Goal: Task Accomplishment & Management: Complete application form

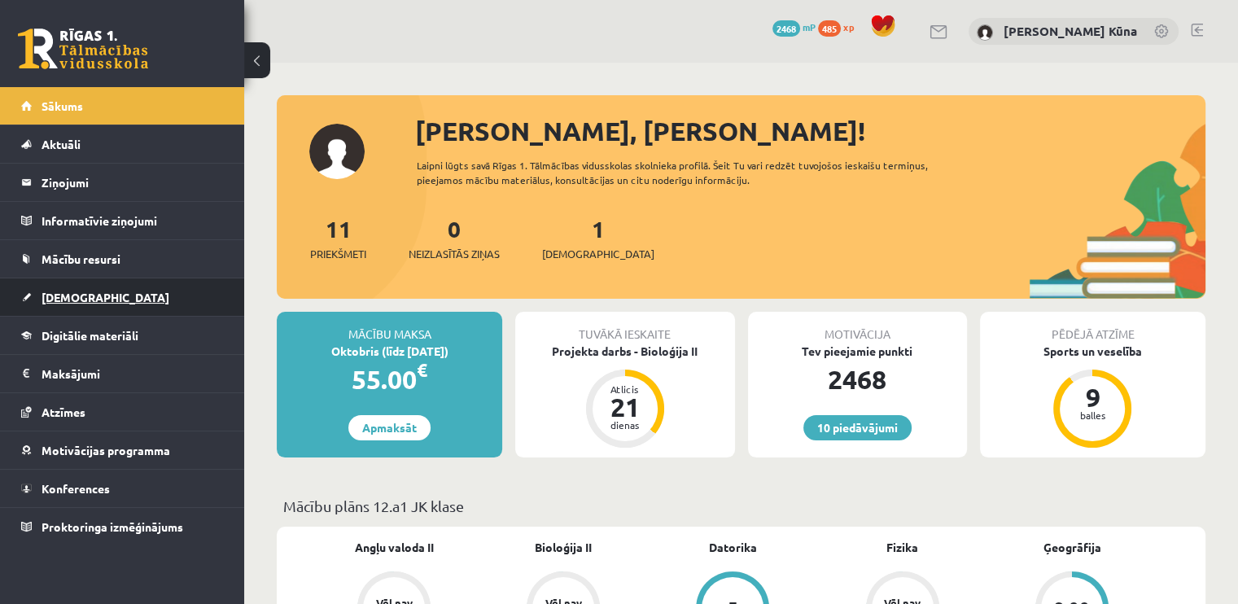
click at [114, 286] on link "[DEMOGRAPHIC_DATA]" at bounding box center [122, 296] width 203 height 37
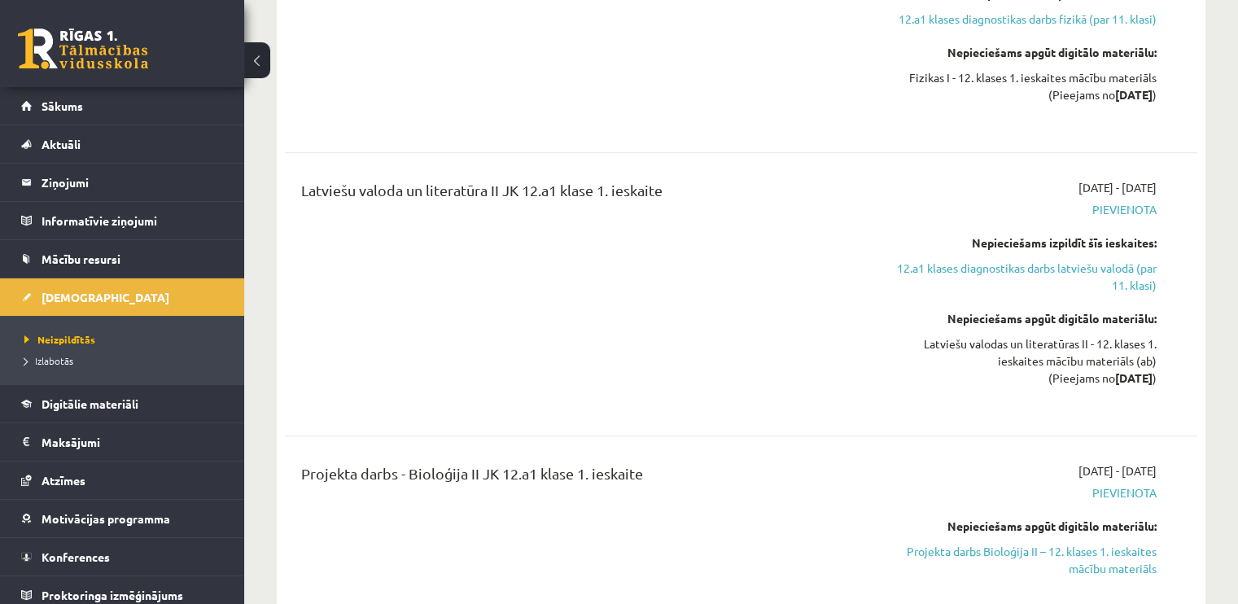
scroll to position [1546, 0]
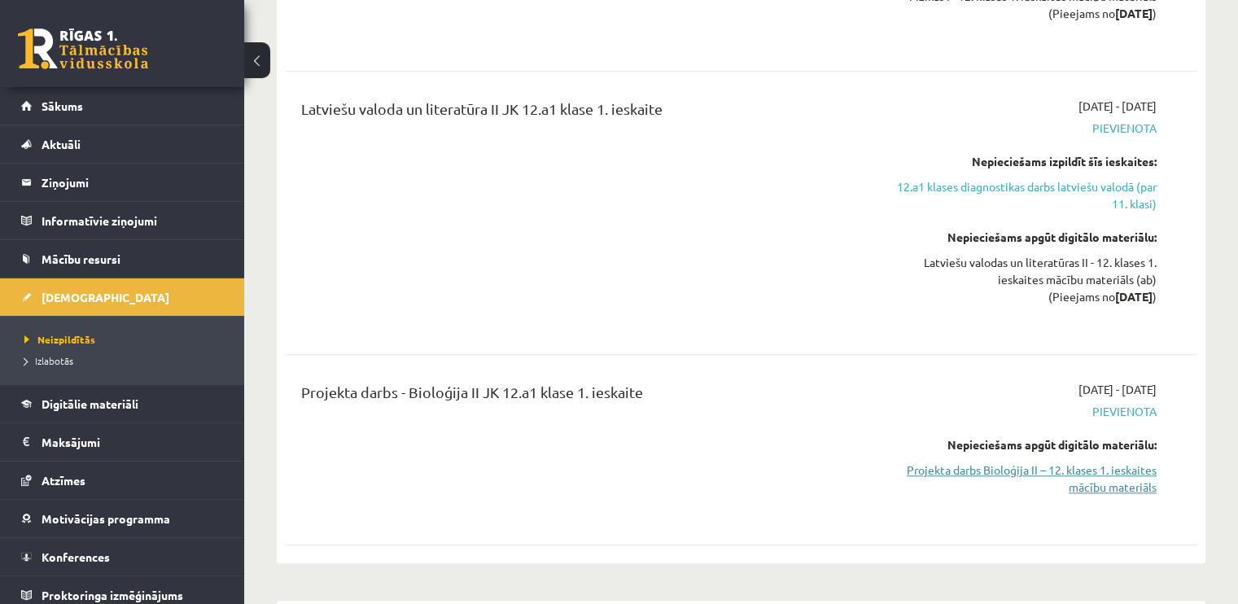
click at [1044, 461] on link "Projekta darbs Bioloģija II – 12. klases 1. ieskaites mācību materiāls" at bounding box center [1022, 478] width 269 height 34
click at [77, 400] on span "Digitālie materiāli" at bounding box center [90, 403] width 97 height 15
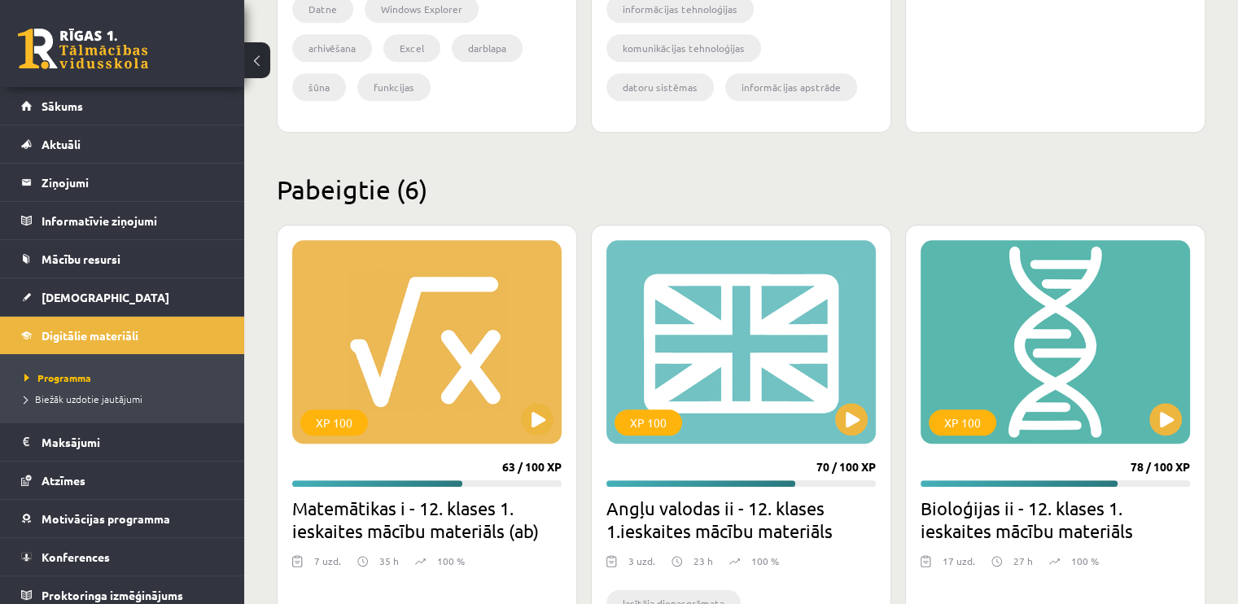
scroll to position [1546, 0]
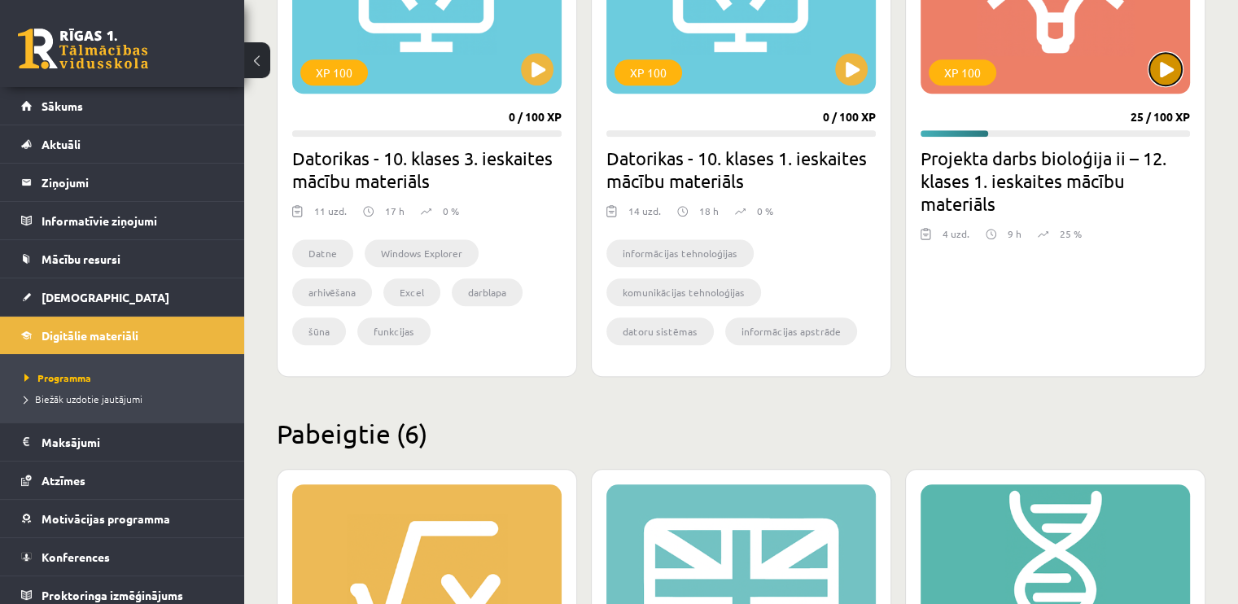
click at [1163, 72] on button at bounding box center [1165, 69] width 33 height 33
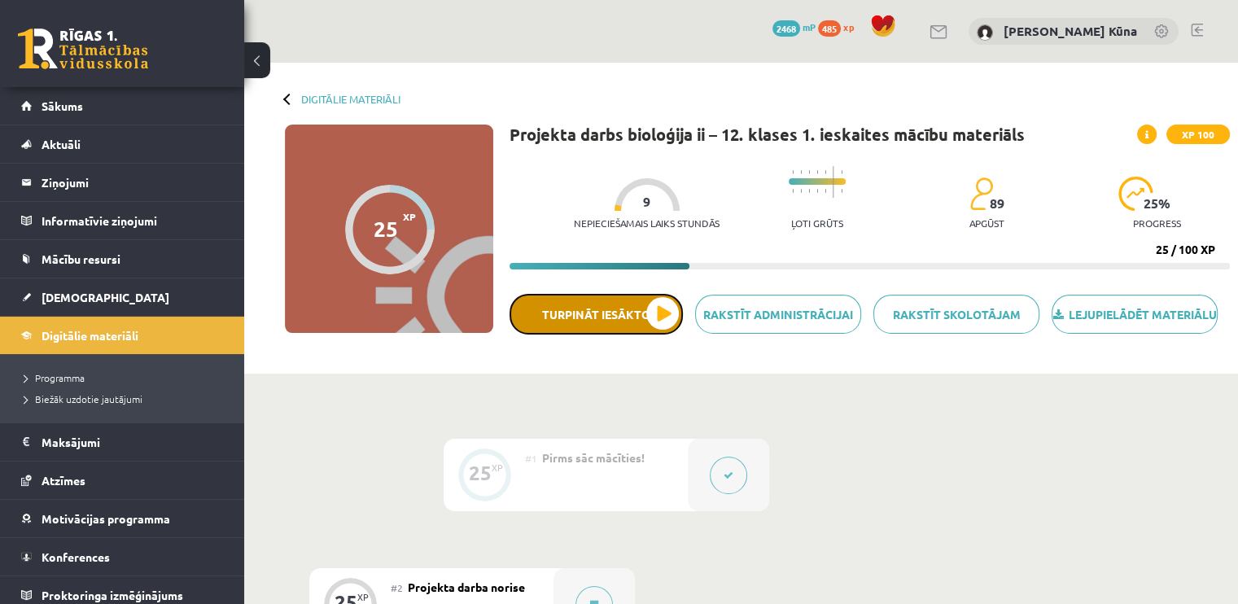
click at [639, 323] on button "Turpināt iesākto" at bounding box center [595, 314] width 173 height 41
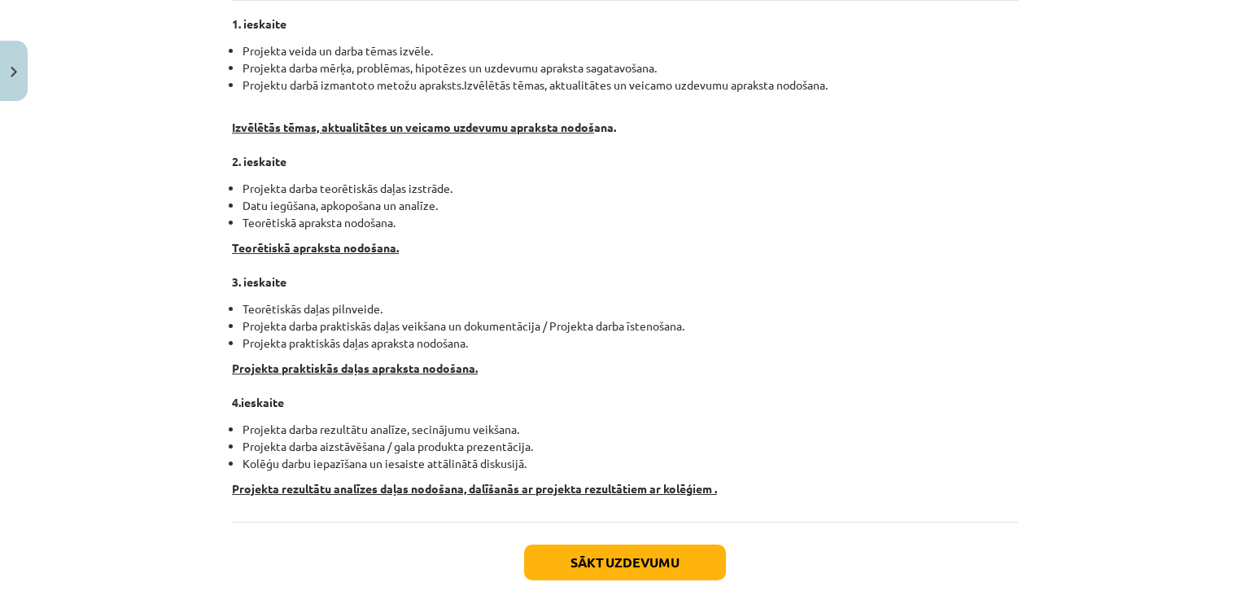
scroll to position [32, 0]
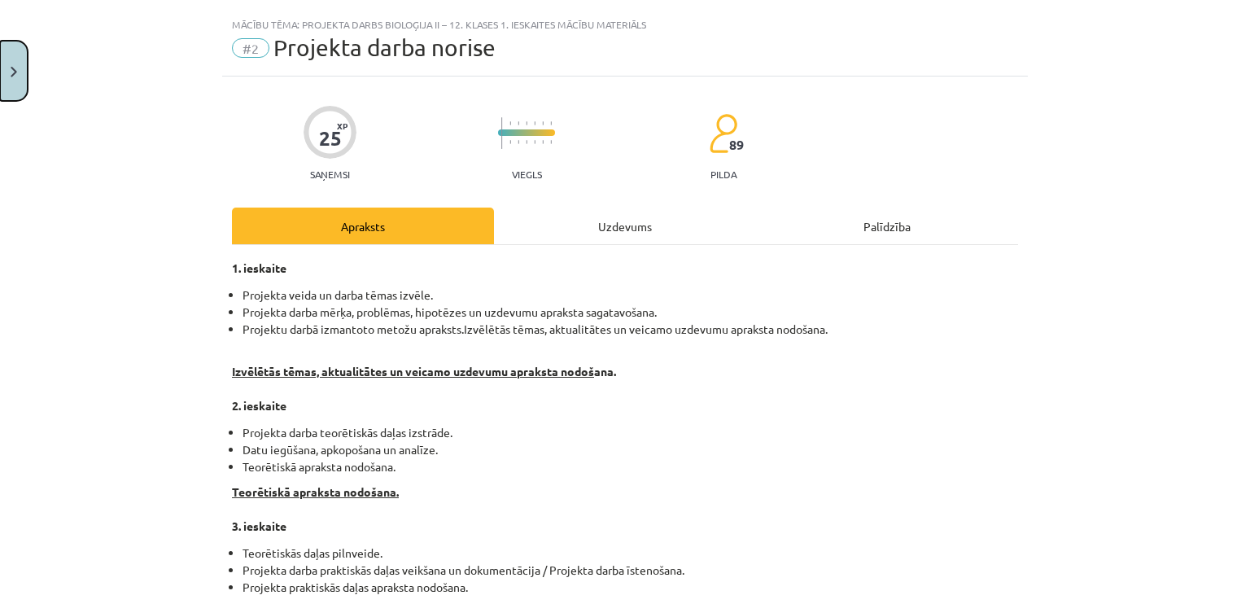
click at [1, 80] on button "Close" at bounding box center [14, 71] width 28 height 60
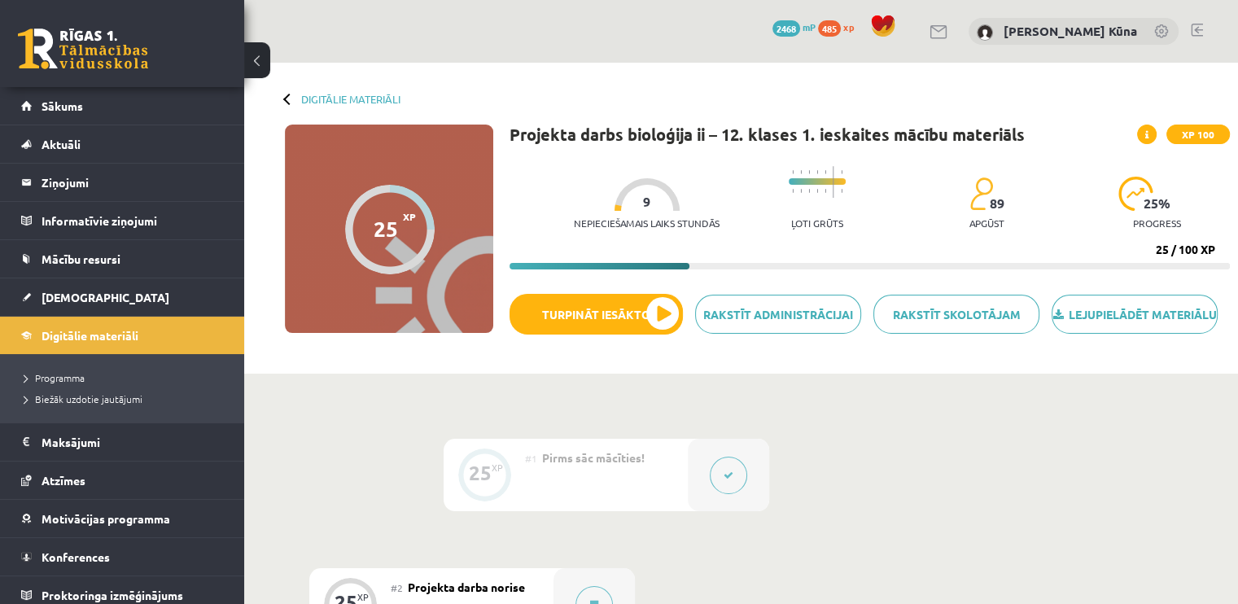
click at [721, 494] on button at bounding box center [728, 475] width 37 height 37
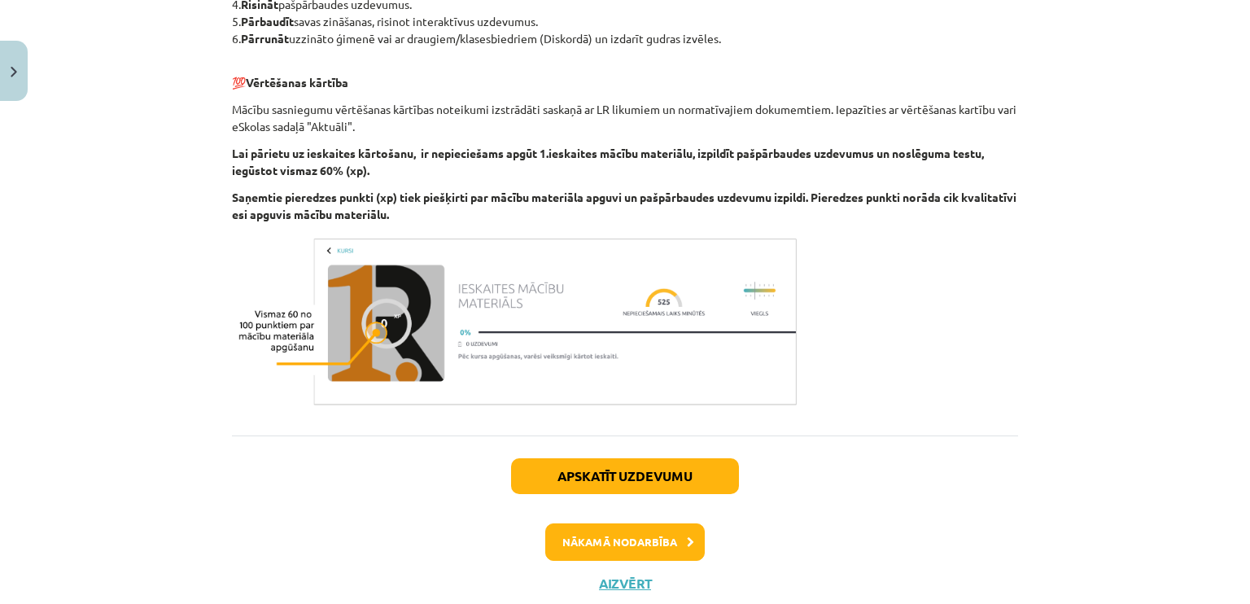
scroll to position [540, 0]
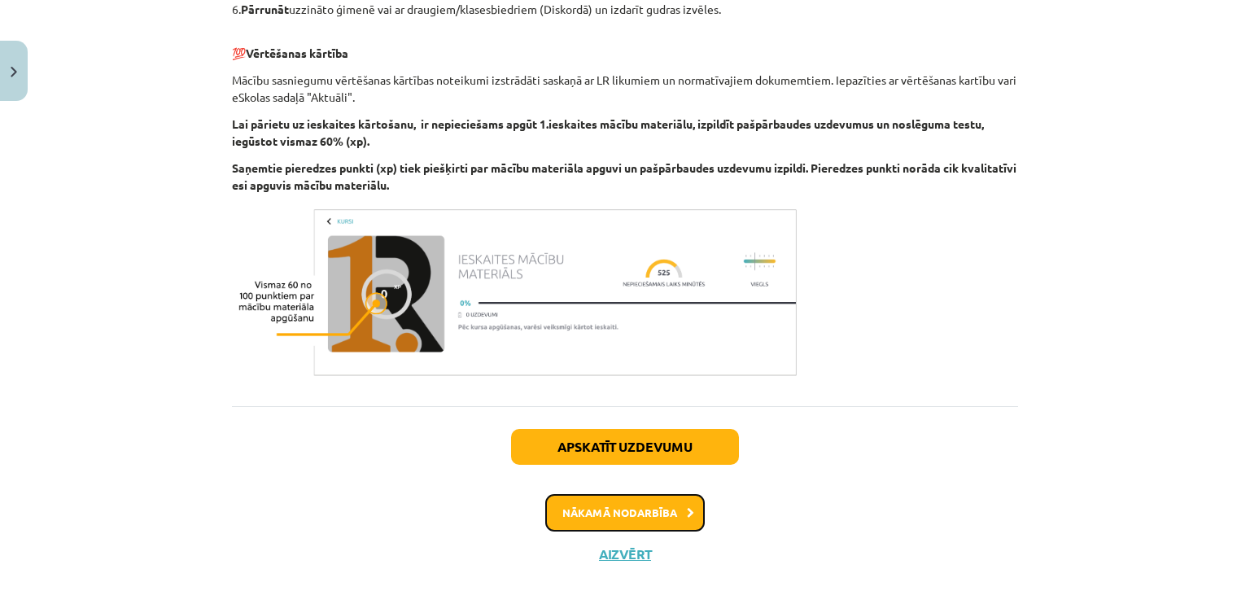
click at [601, 494] on button "Nākamā nodarbība" at bounding box center [625, 512] width 160 height 37
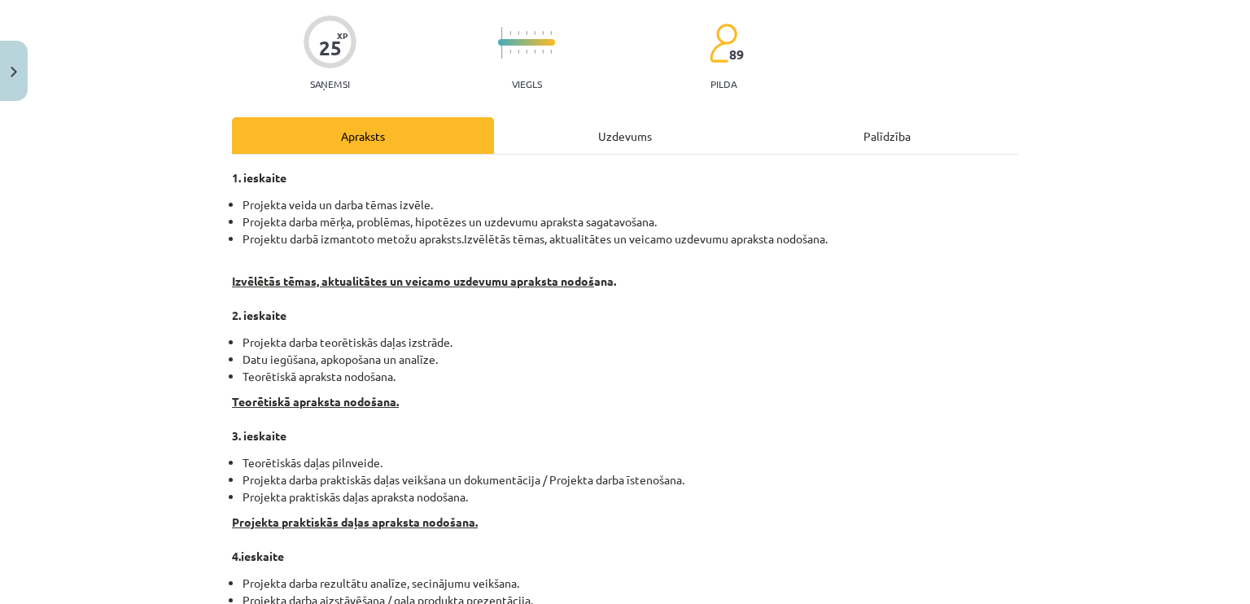
click at [645, 147] on div "Uzdevums" at bounding box center [625, 135] width 262 height 37
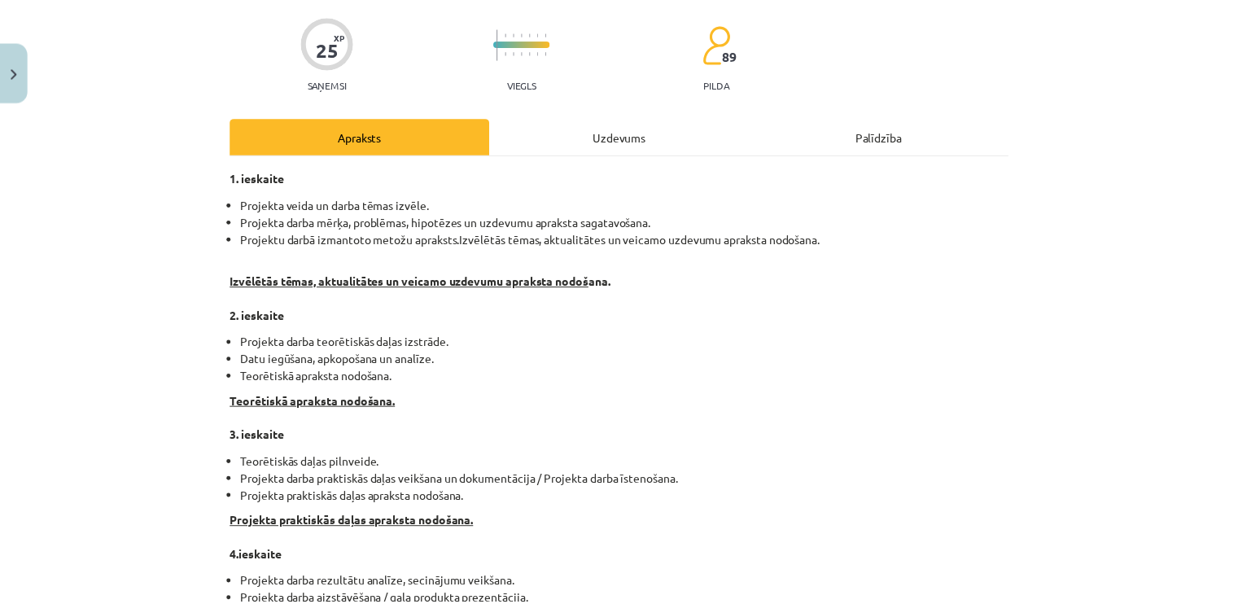
scroll to position [13, 0]
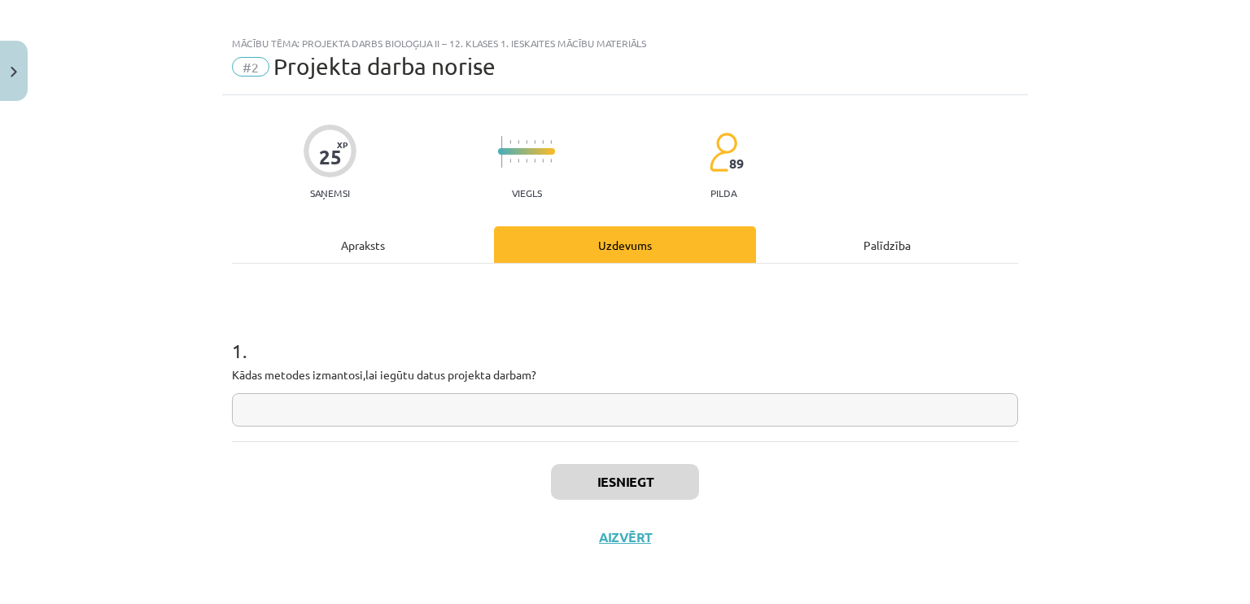
click at [502, 409] on input "text" at bounding box center [625, 409] width 786 height 33
click at [15, 59] on button "Close" at bounding box center [14, 71] width 28 height 60
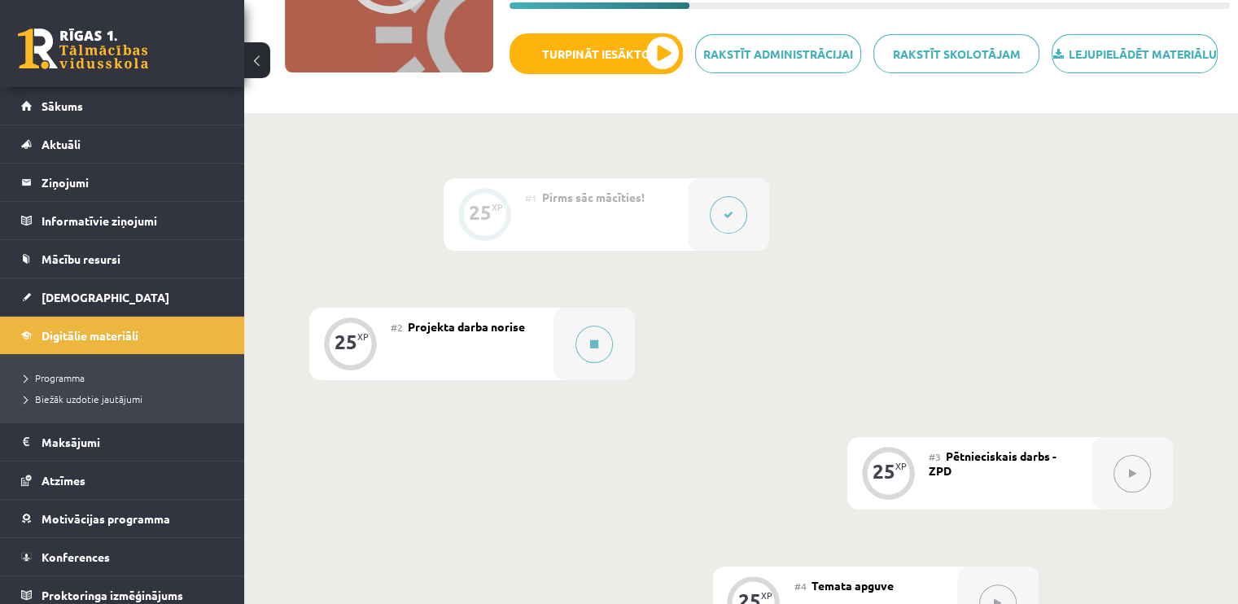
scroll to position [326, 0]
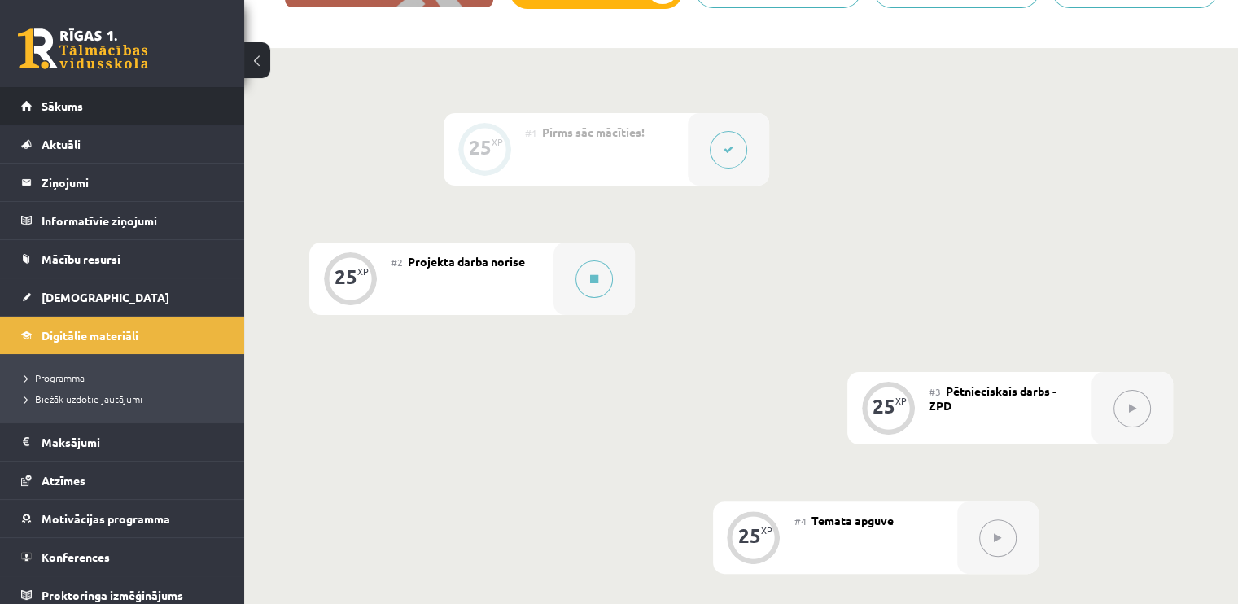
click at [131, 98] on link "Sākums" at bounding box center [122, 105] width 203 height 37
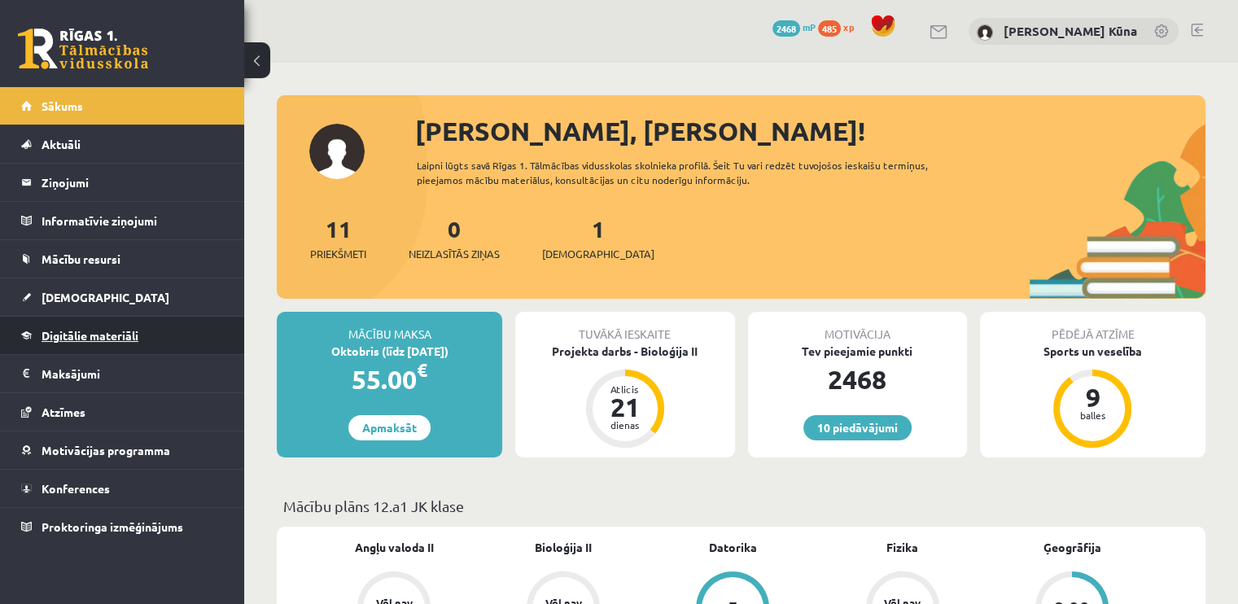
click at [46, 321] on link "Digitālie materiāli" at bounding box center [122, 335] width 203 height 37
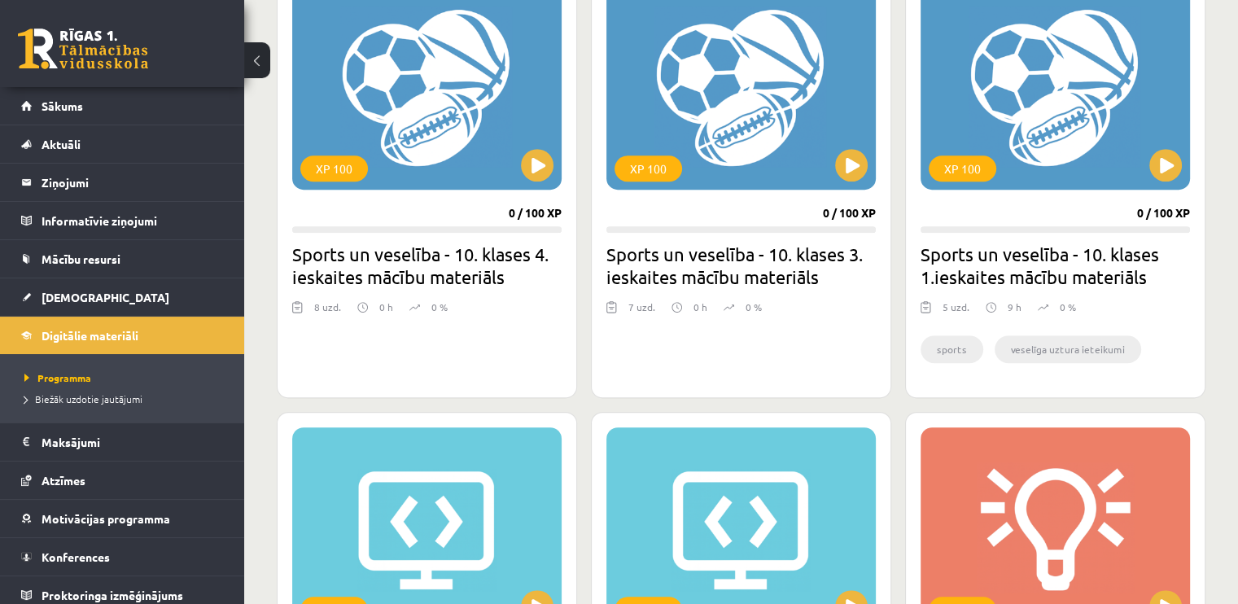
scroll to position [1139, 0]
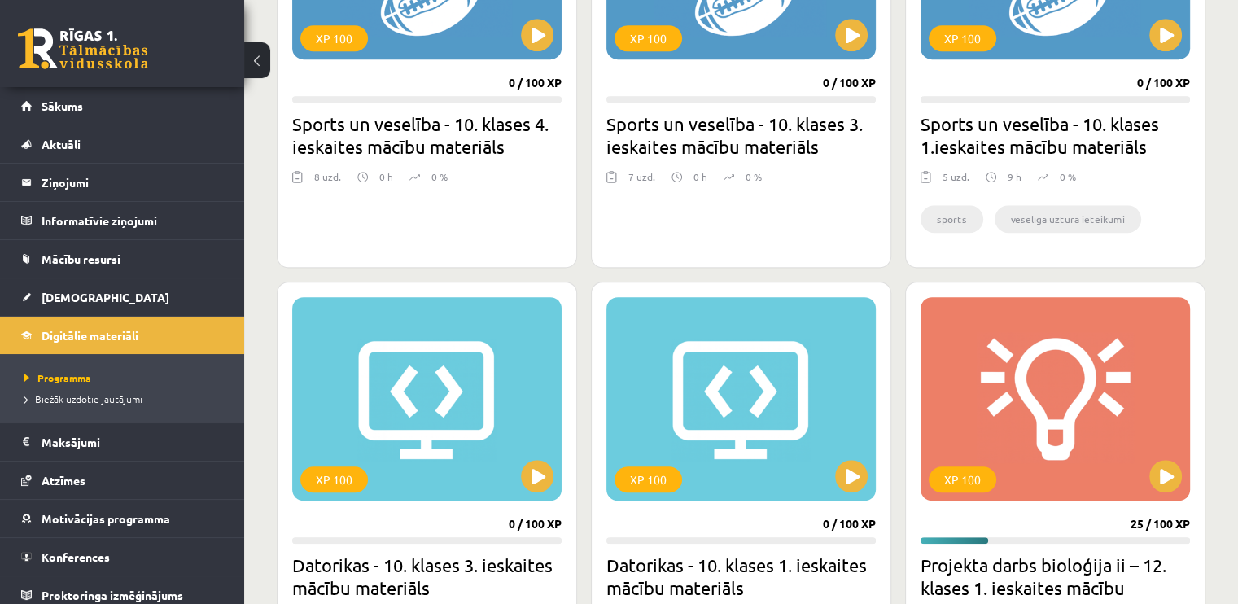
click at [1014, 433] on div "XP 100" at bounding box center [1054, 398] width 269 height 203
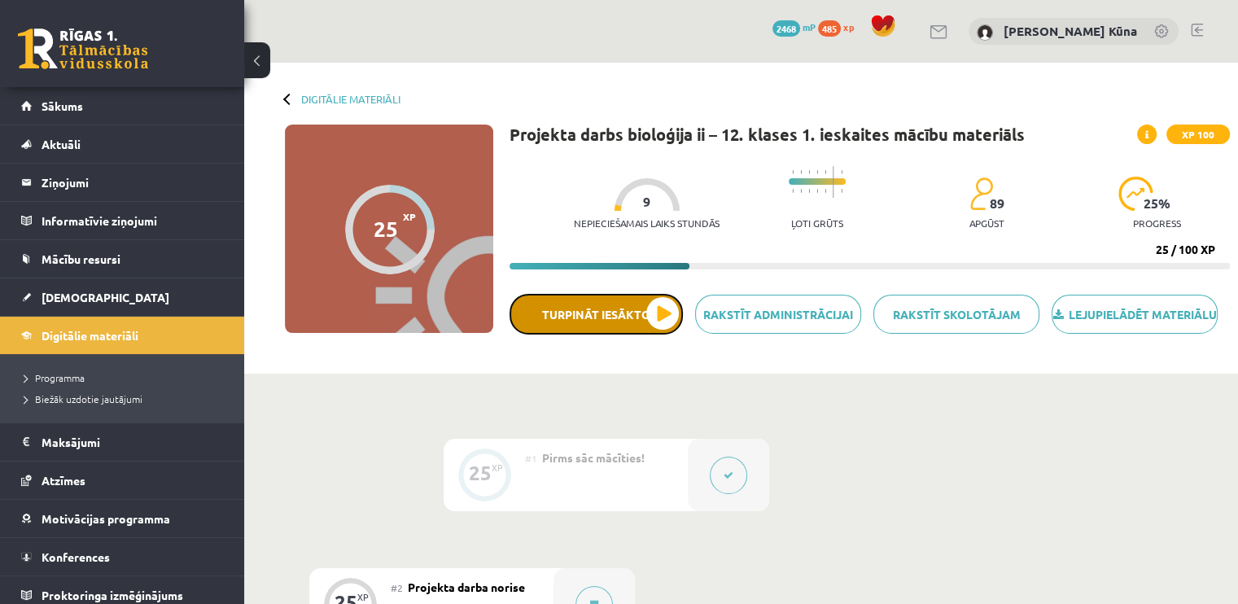
click at [658, 313] on button "Turpināt iesākto" at bounding box center [595, 314] width 173 height 41
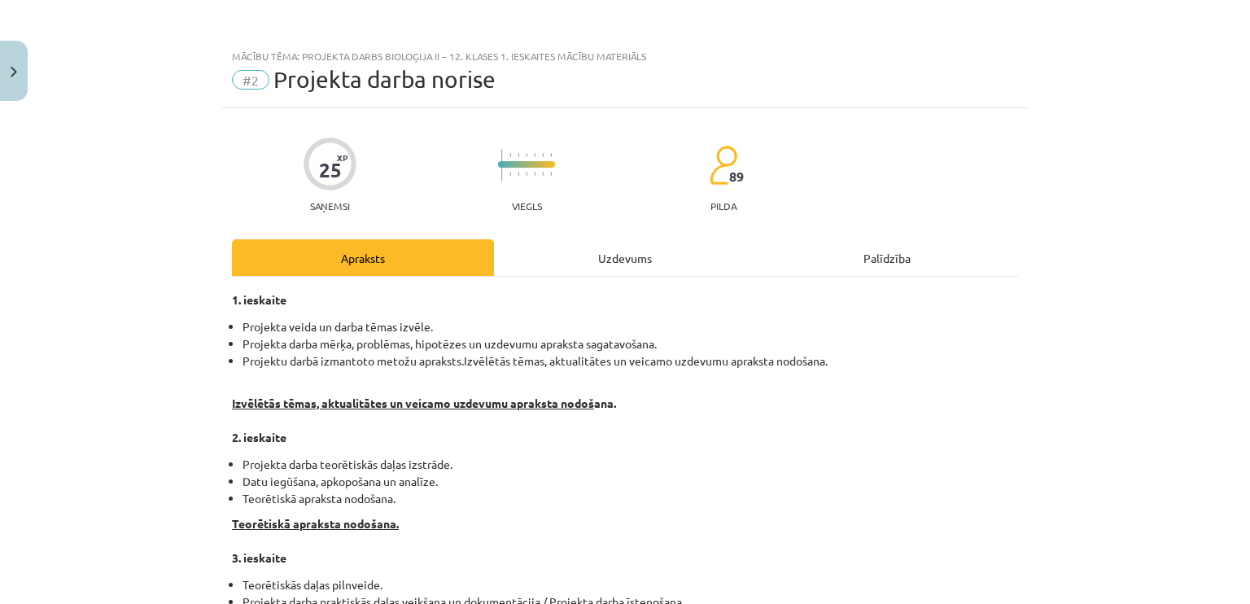
click at [645, 256] on div "Uzdevums" at bounding box center [625, 257] width 262 height 37
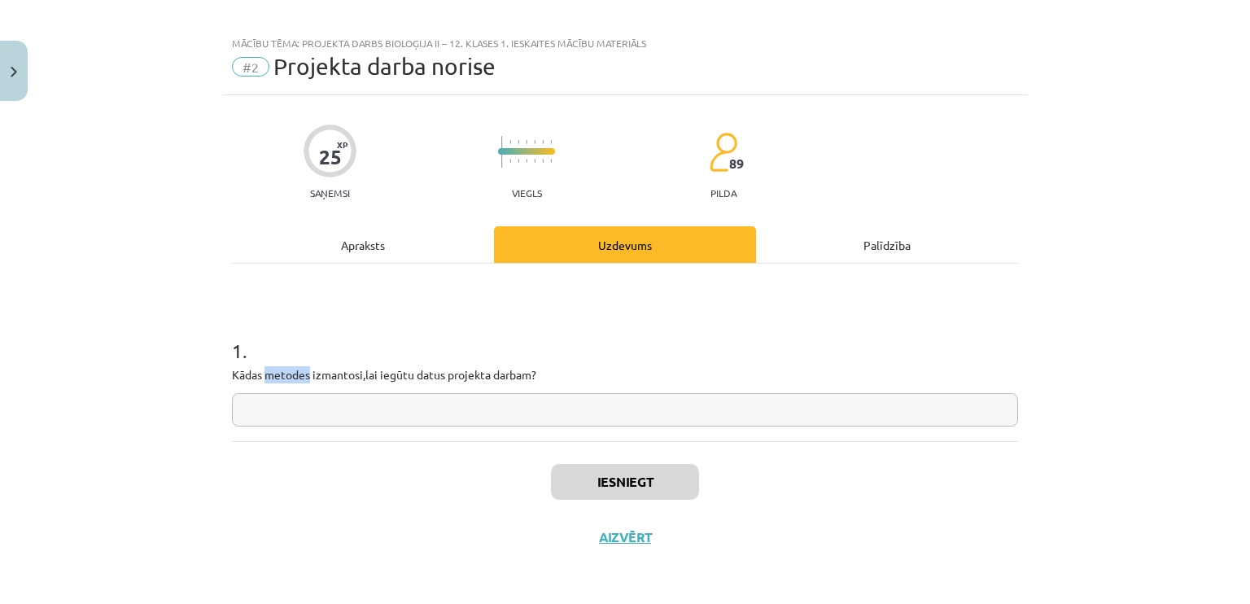
drag, startPoint x: 260, startPoint y: 377, endPoint x: 304, endPoint y: 374, distance: 43.3
click at [304, 374] on p "Kādas metodes izmantosi,lai iegūtu datus projekta darbam?" at bounding box center [625, 374] width 786 height 17
copy p "metodes"
click at [479, 395] on input "text" at bounding box center [625, 409] width 786 height 33
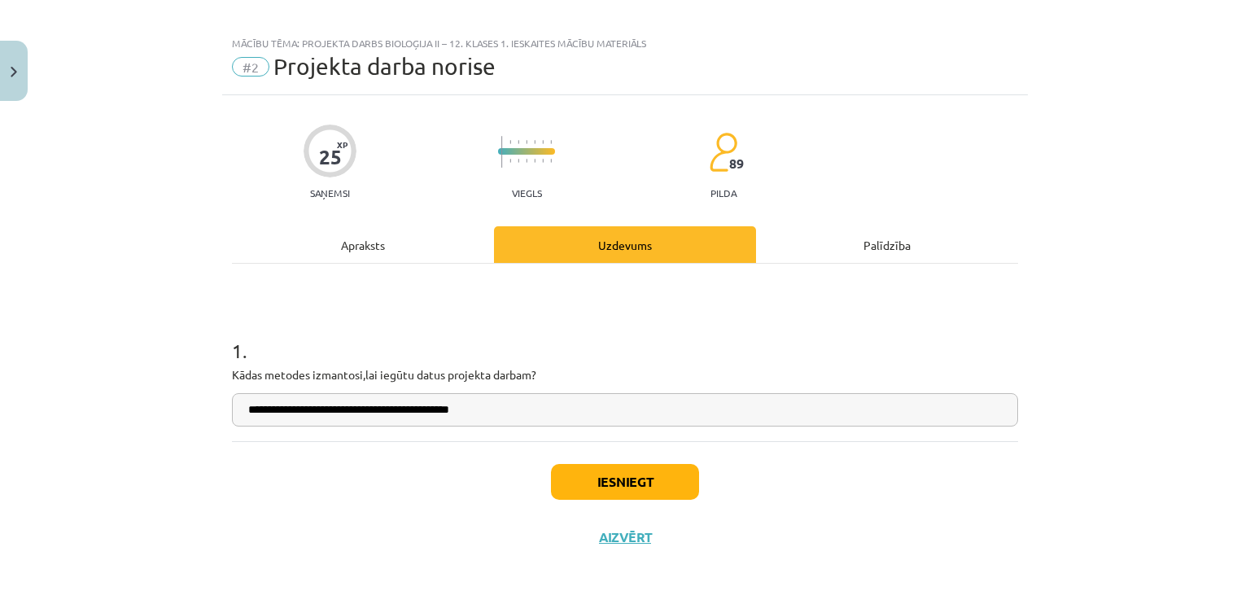
type input "**********"
click at [632, 479] on button "Iesniegt" at bounding box center [625, 482] width 148 height 36
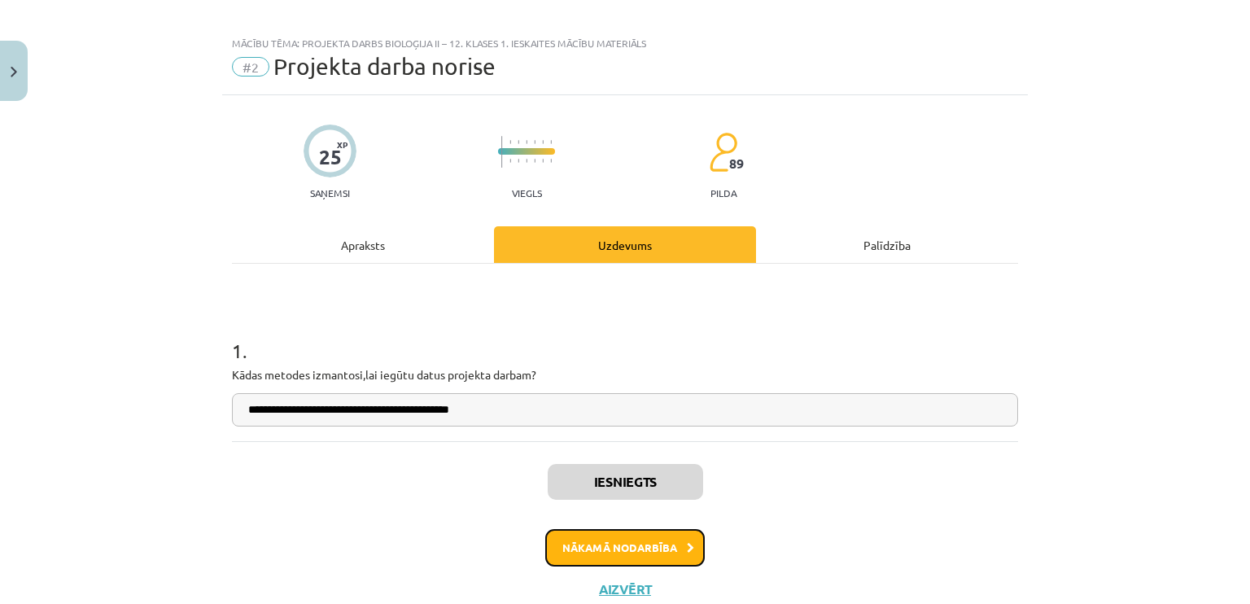
click at [664, 550] on button "Nākamā nodarbība" at bounding box center [625, 547] width 160 height 37
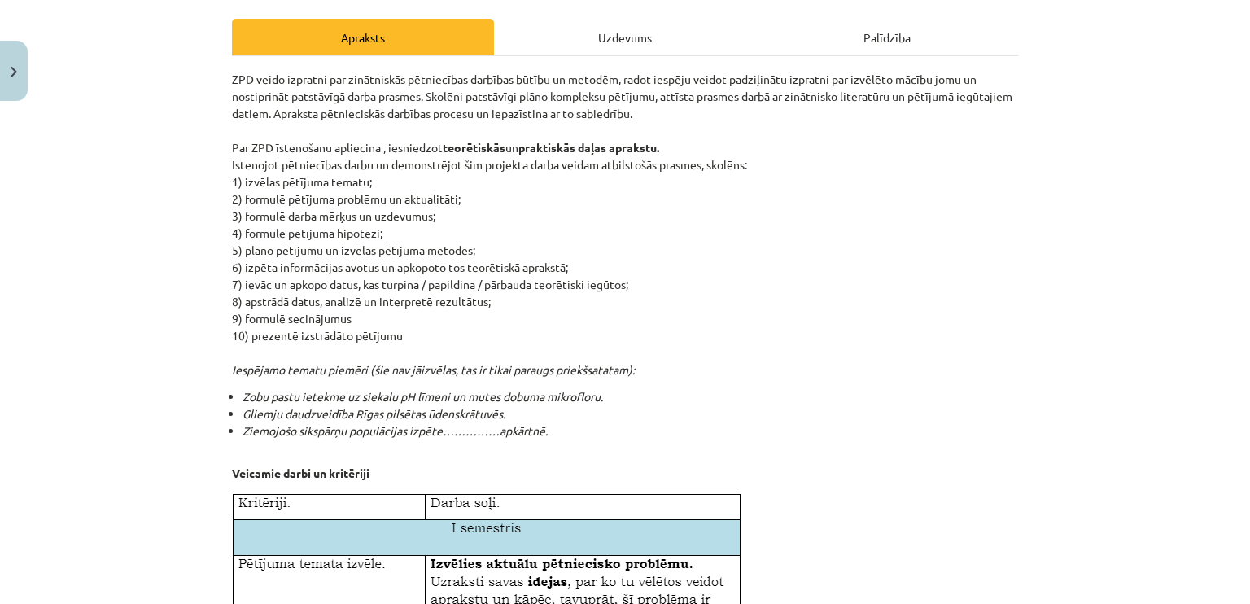
scroll to position [0, 0]
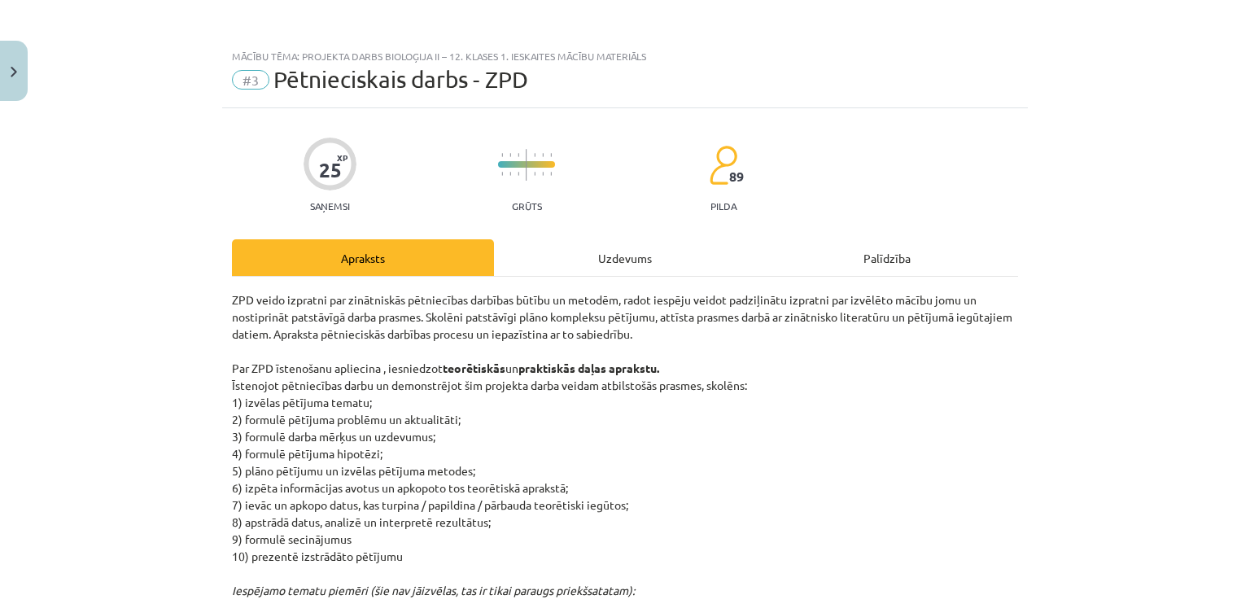
click at [690, 252] on div "Uzdevums" at bounding box center [625, 257] width 262 height 37
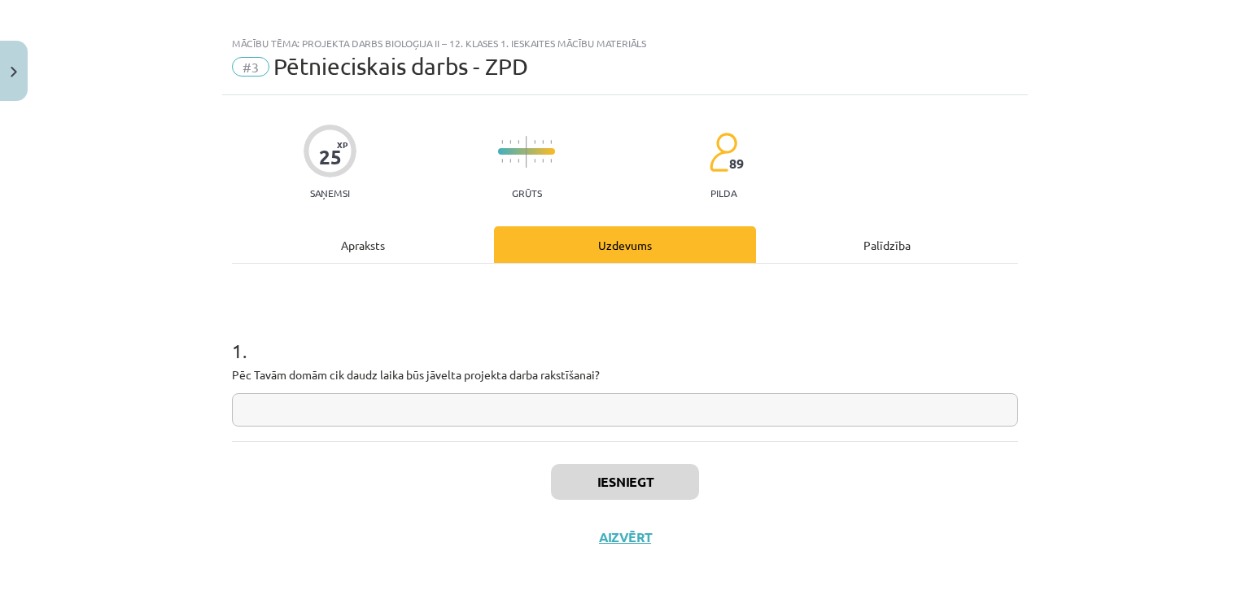
click at [454, 243] on div "Apraksts" at bounding box center [363, 244] width 262 height 37
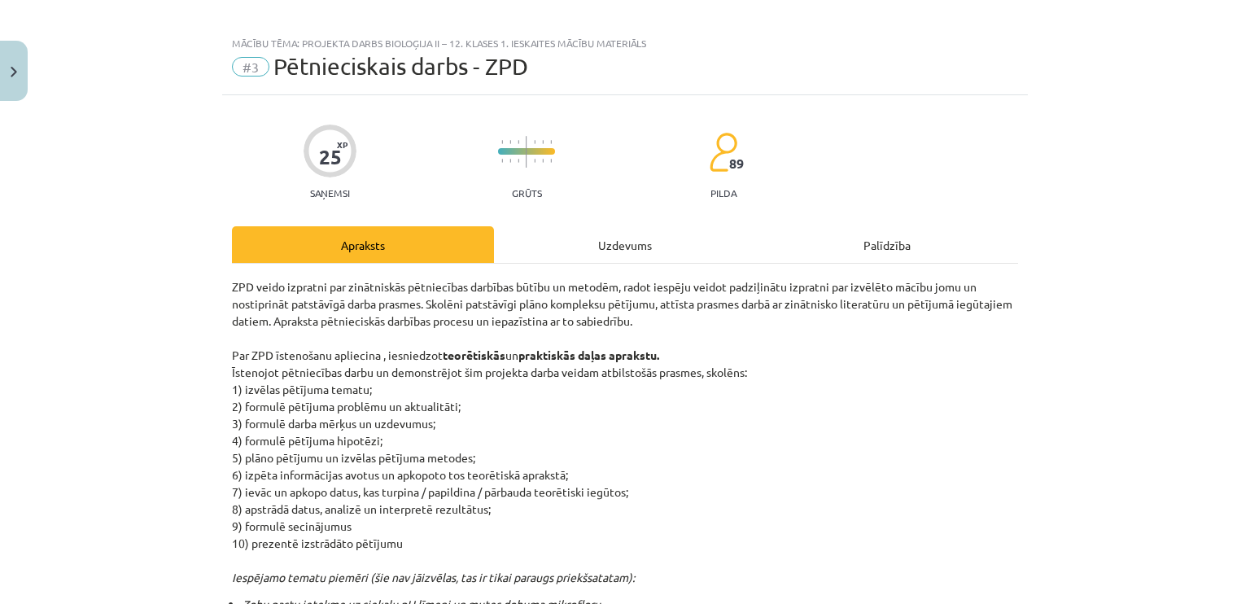
drag, startPoint x: 592, startPoint y: 251, endPoint x: 580, endPoint y: 245, distance: 13.5
click at [592, 250] on div "Uzdevums" at bounding box center [625, 244] width 262 height 37
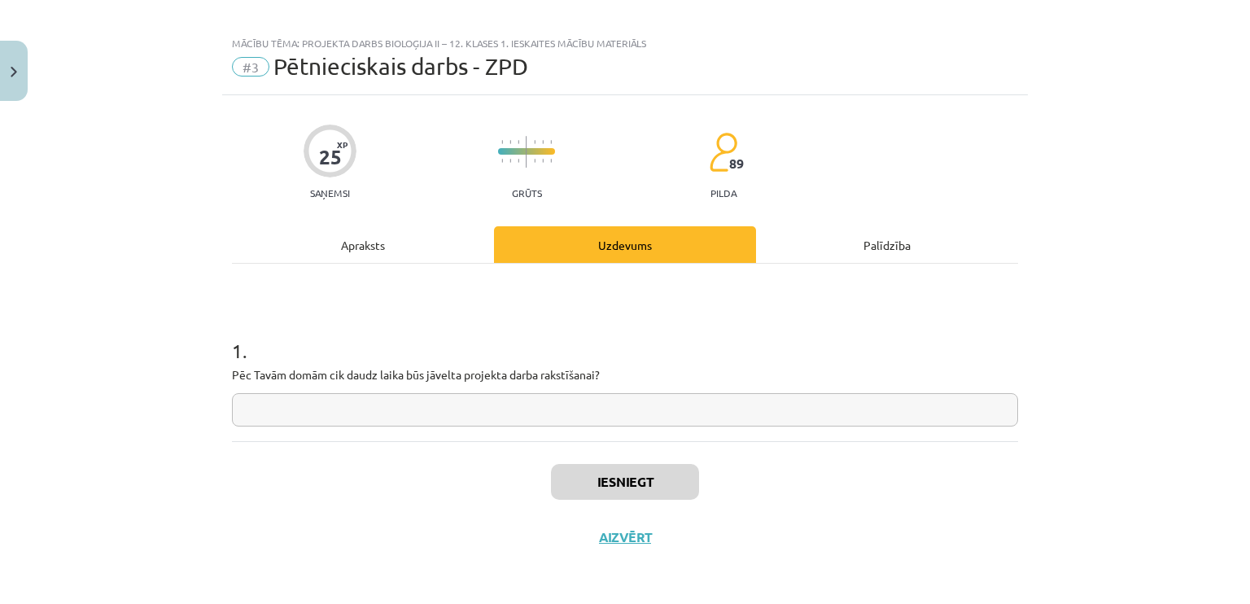
click at [404, 240] on div "Apraksts" at bounding box center [363, 244] width 262 height 37
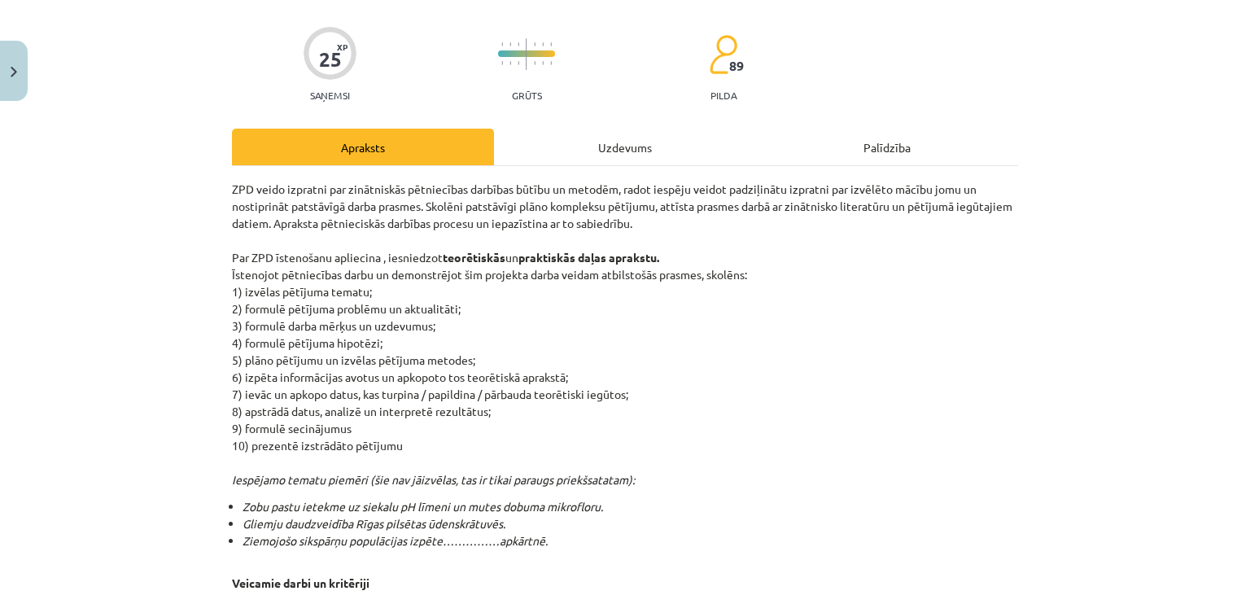
scroll to position [257, 0]
